Goal: Book appointment/travel/reservation

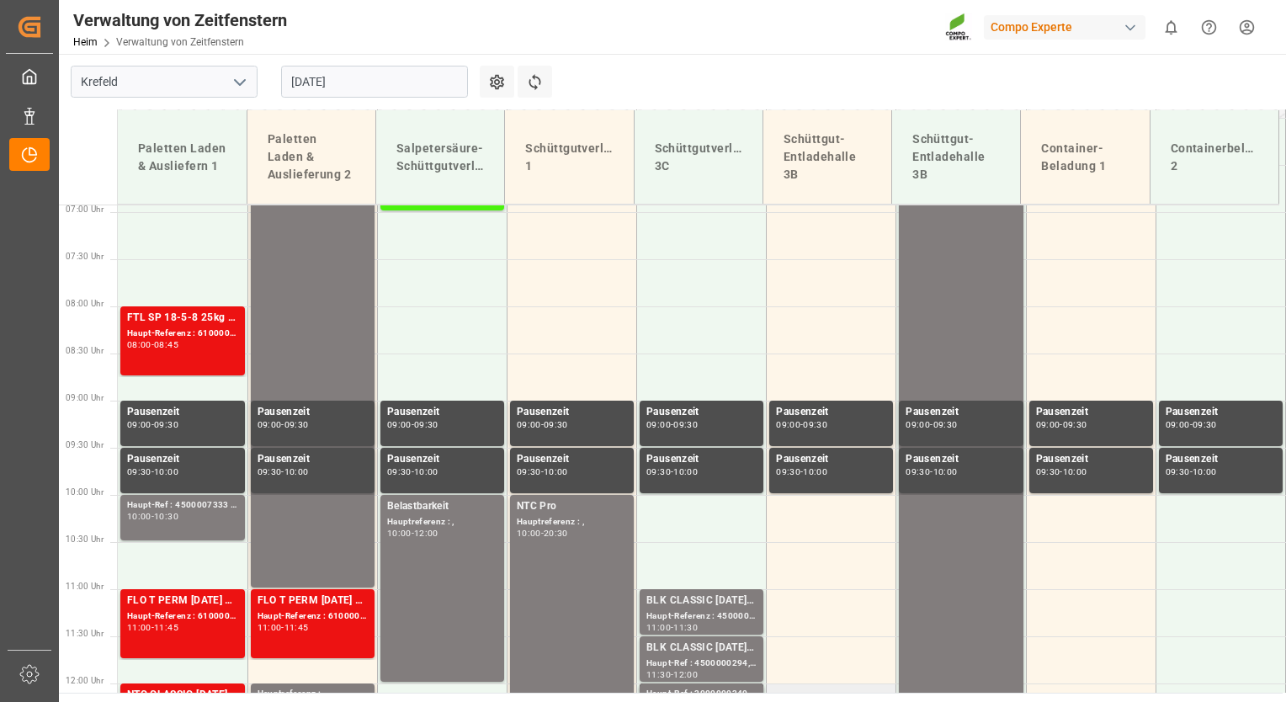
scroll to position [684, 0]
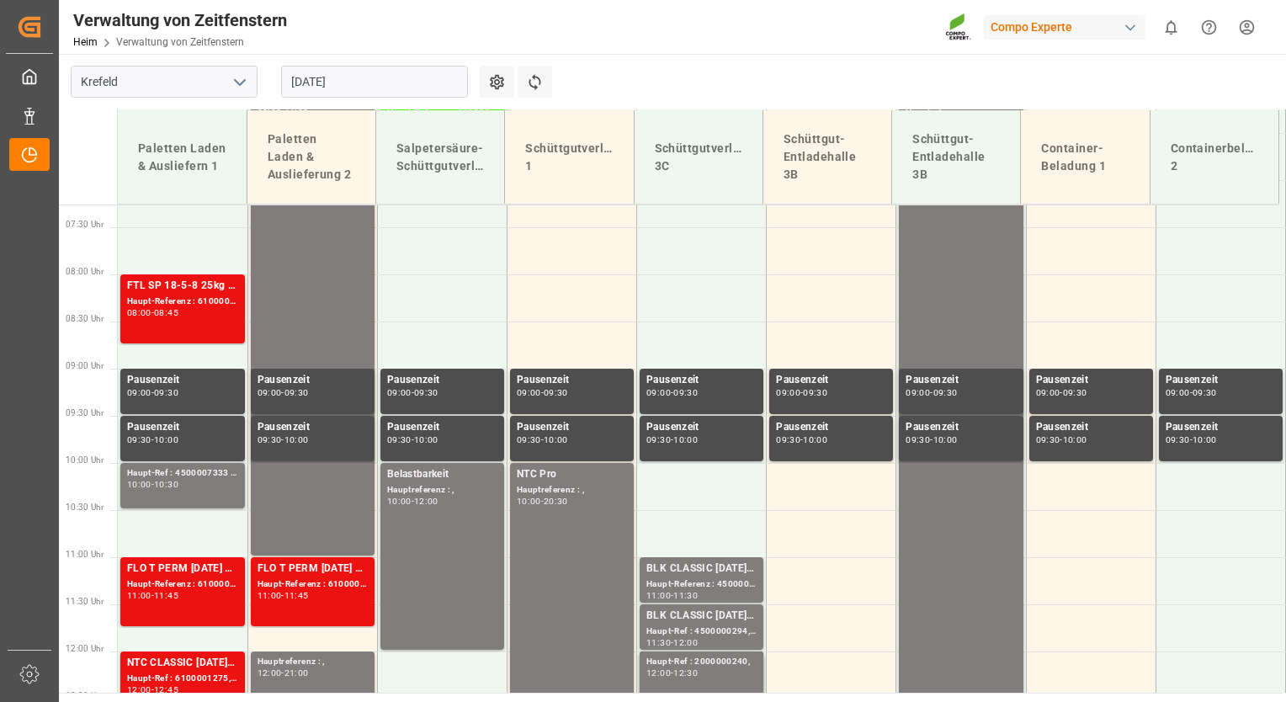
click at [402, 84] on input "[DATE]" at bounding box center [374, 82] width 187 height 32
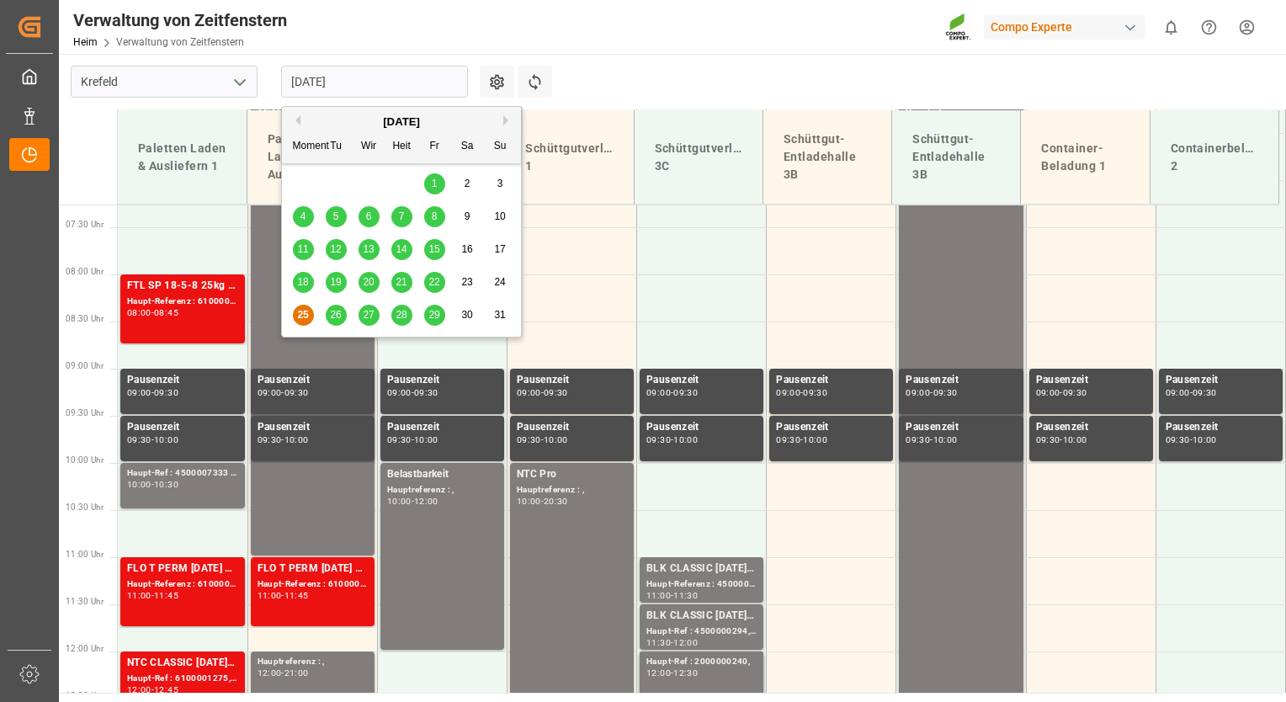
click at [334, 318] on span "26" at bounding box center [335, 315] width 11 height 12
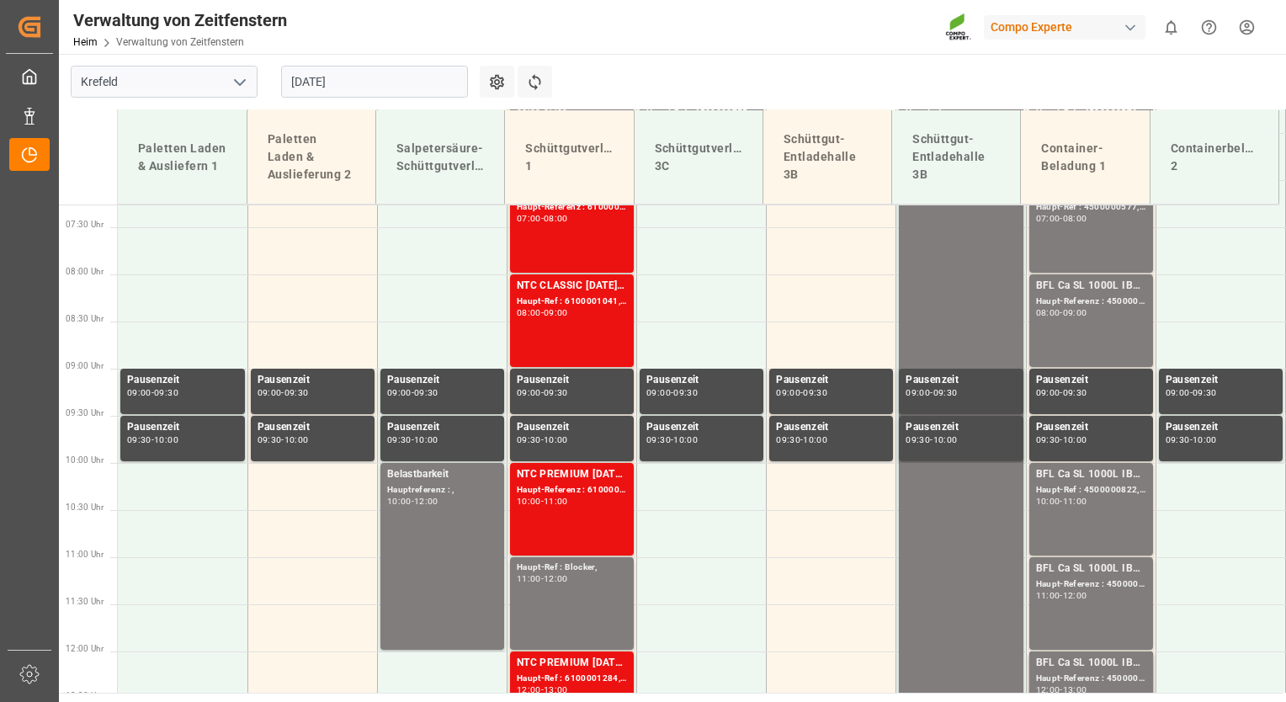
click at [376, 88] on input "[DATE]" at bounding box center [374, 82] width 187 height 32
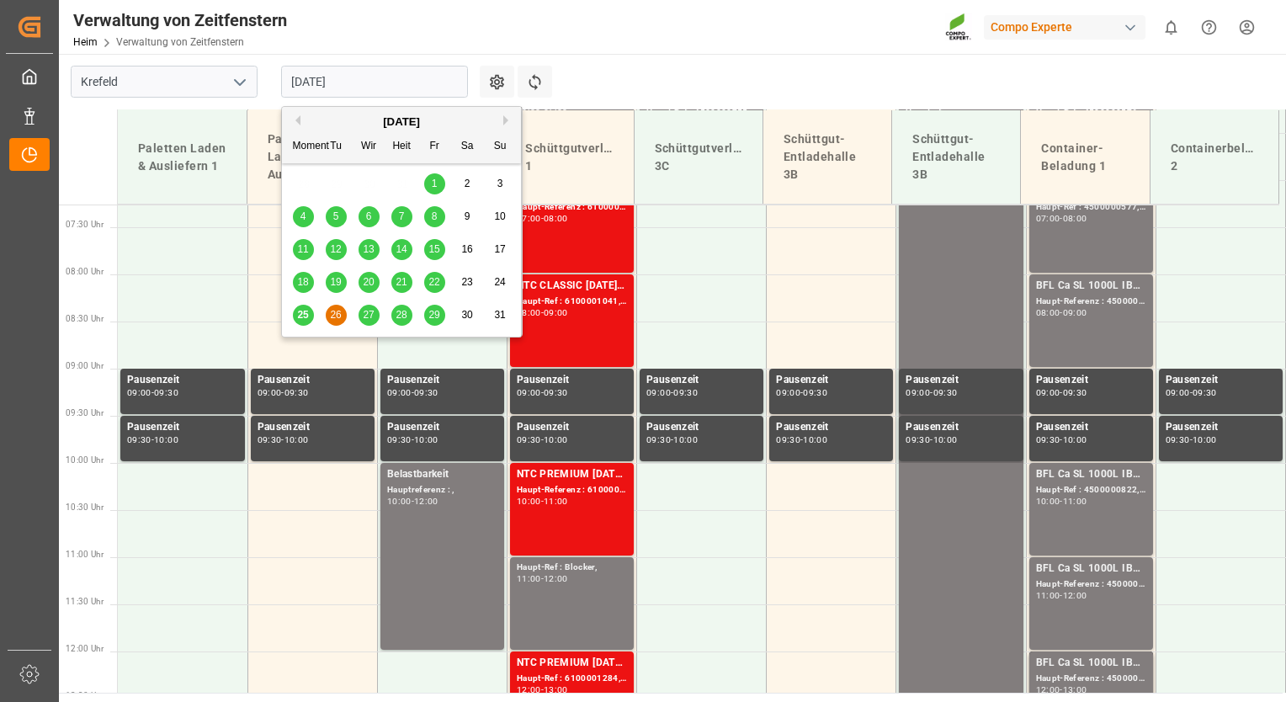
click at [367, 311] on span "27" at bounding box center [368, 315] width 11 height 12
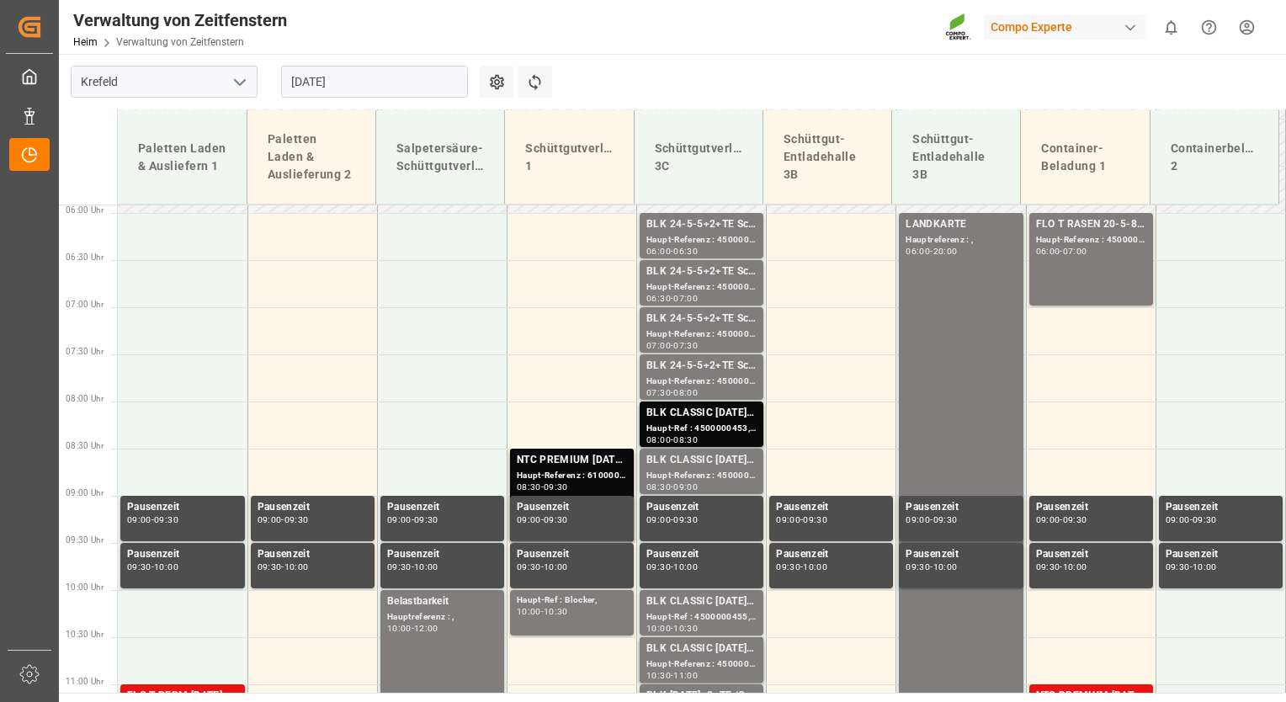
scroll to position [552, 0]
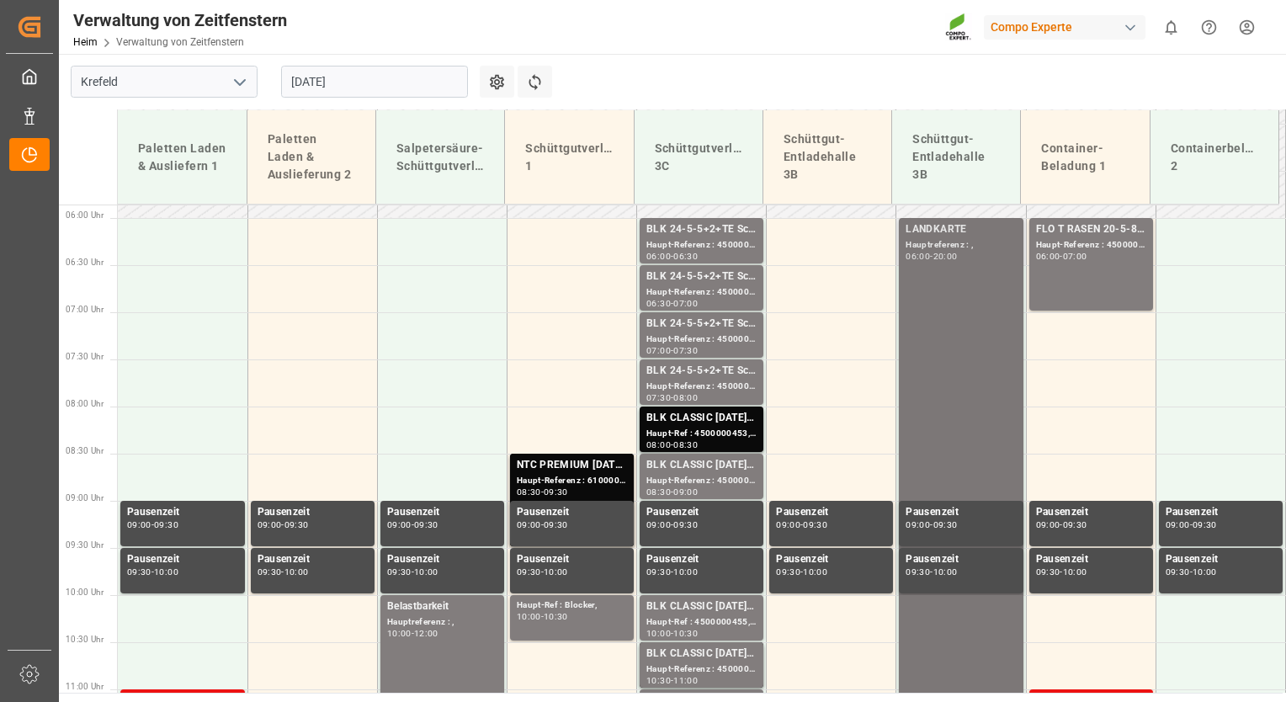
click at [940, 258] on div "20:00" at bounding box center [945, 257] width 24 height 8
